Goal: Task Accomplishment & Management: Manage account settings

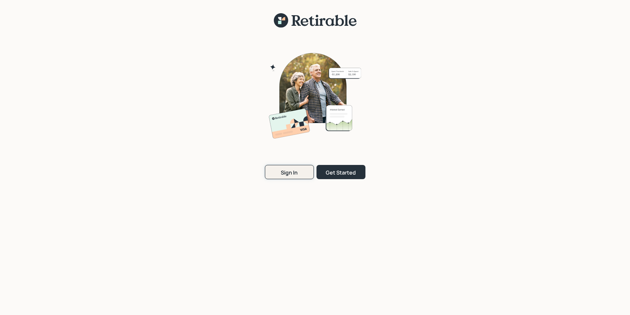
click at [294, 173] on div "Sign In" at bounding box center [289, 172] width 17 height 7
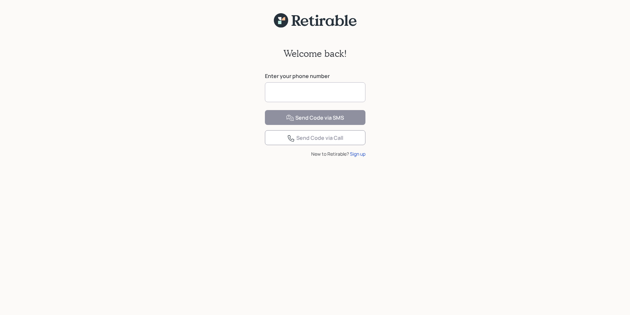
click at [293, 88] on input at bounding box center [315, 92] width 100 height 20
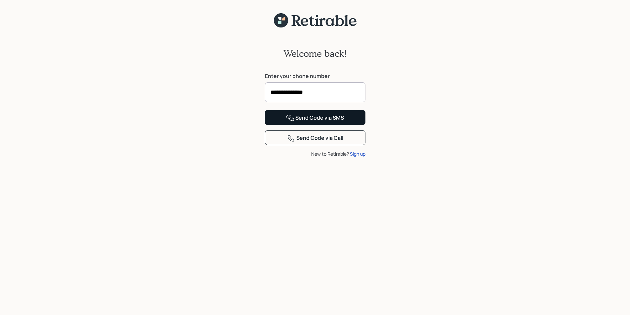
type input "**********"
click at [319, 122] on div "Send Code via SMS" at bounding box center [315, 118] width 58 height 8
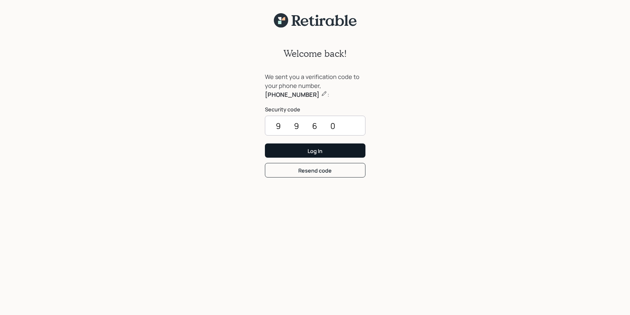
type input "9960"
click at [318, 153] on div "Log In" at bounding box center [314, 150] width 15 height 7
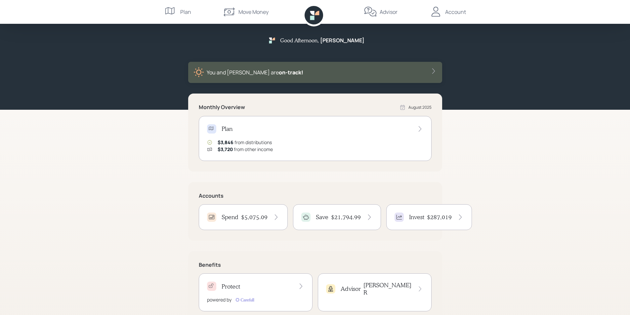
scroll to position [18, 0]
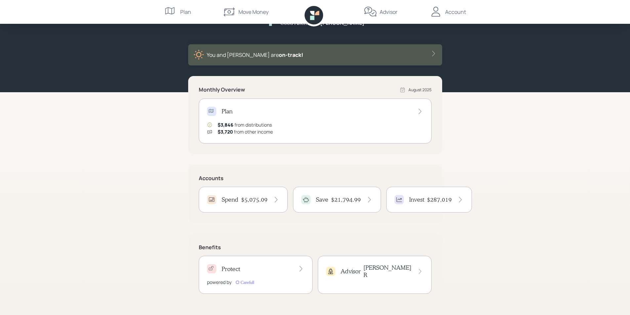
click at [276, 199] on icon at bounding box center [275, 200] width 3 height 6
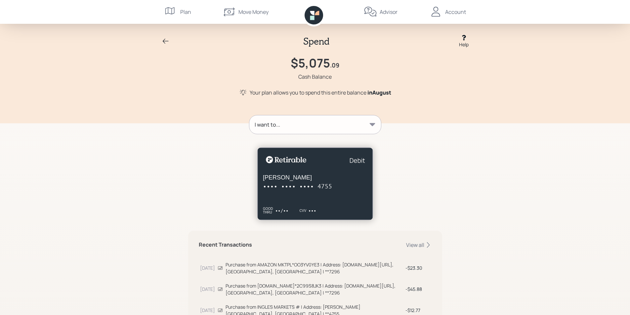
click at [455, 13] on div "Account" at bounding box center [455, 12] width 21 height 8
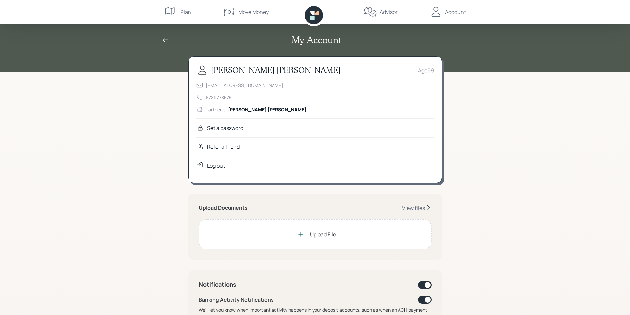
click at [215, 166] on div "Log out" at bounding box center [216, 166] width 18 height 8
